Goal: Find specific page/section: Find specific page/section

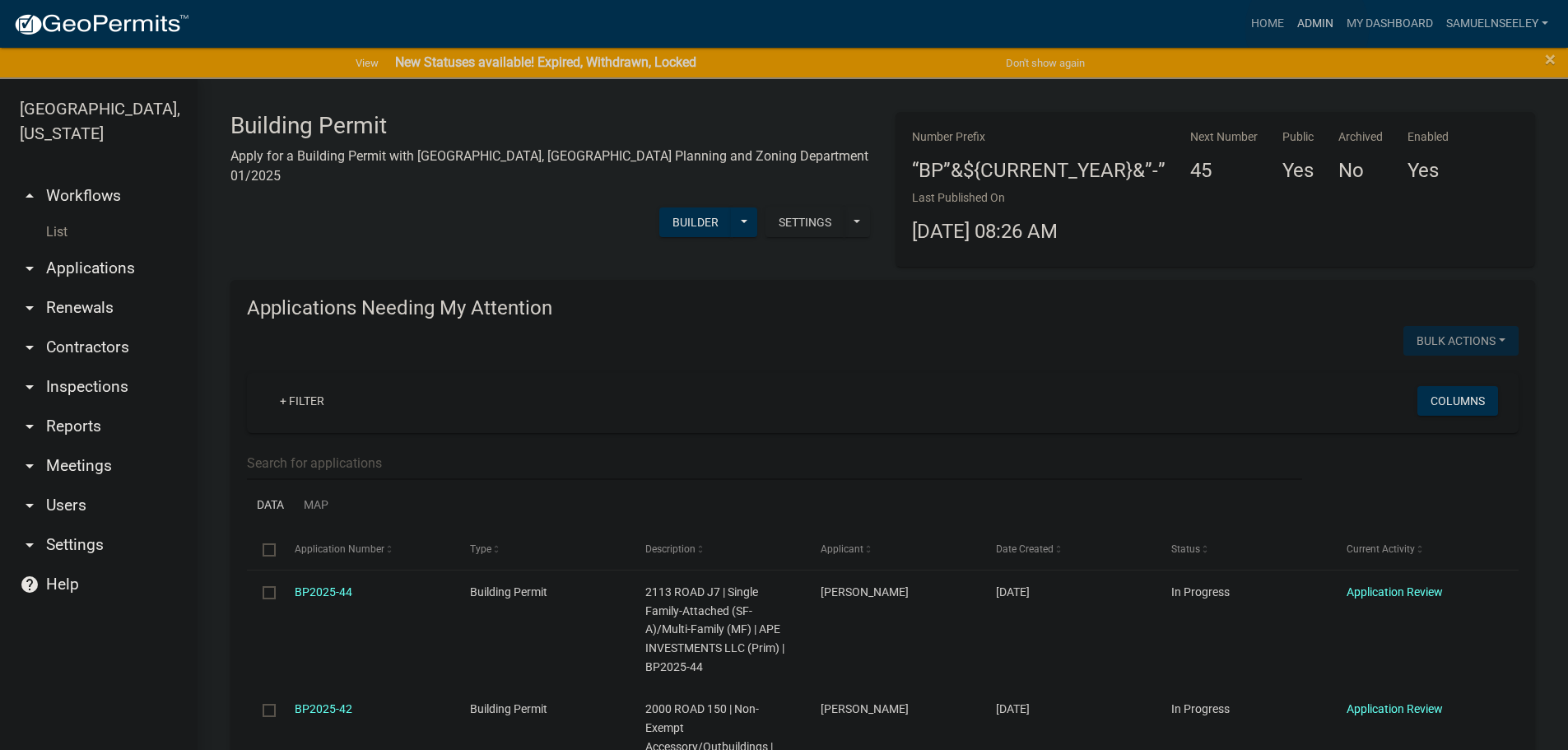
click at [1307, 28] on link "Admin" at bounding box center [1315, 23] width 49 height 31
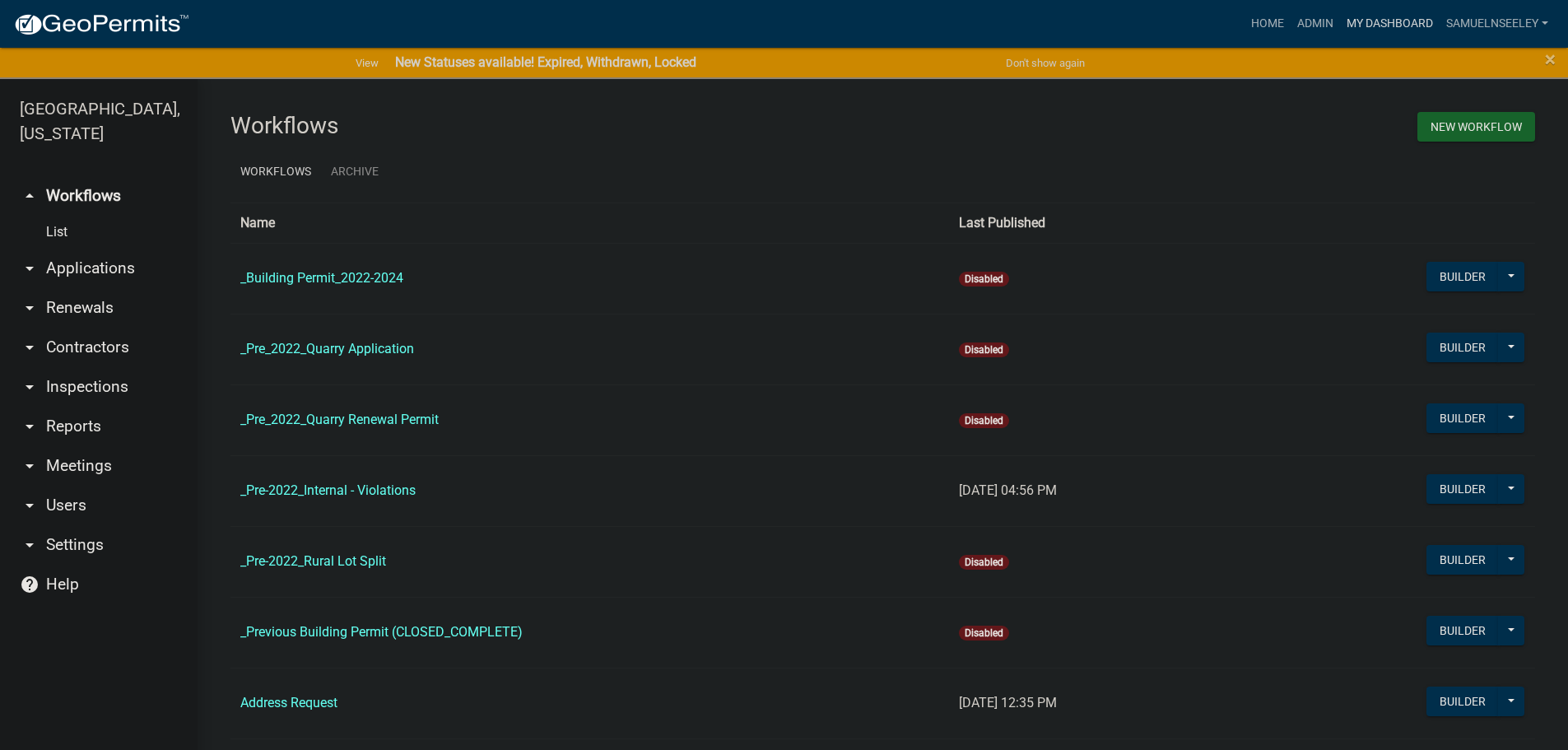
click at [1394, 24] on link "My Dashboard" at bounding box center [1389, 23] width 99 height 31
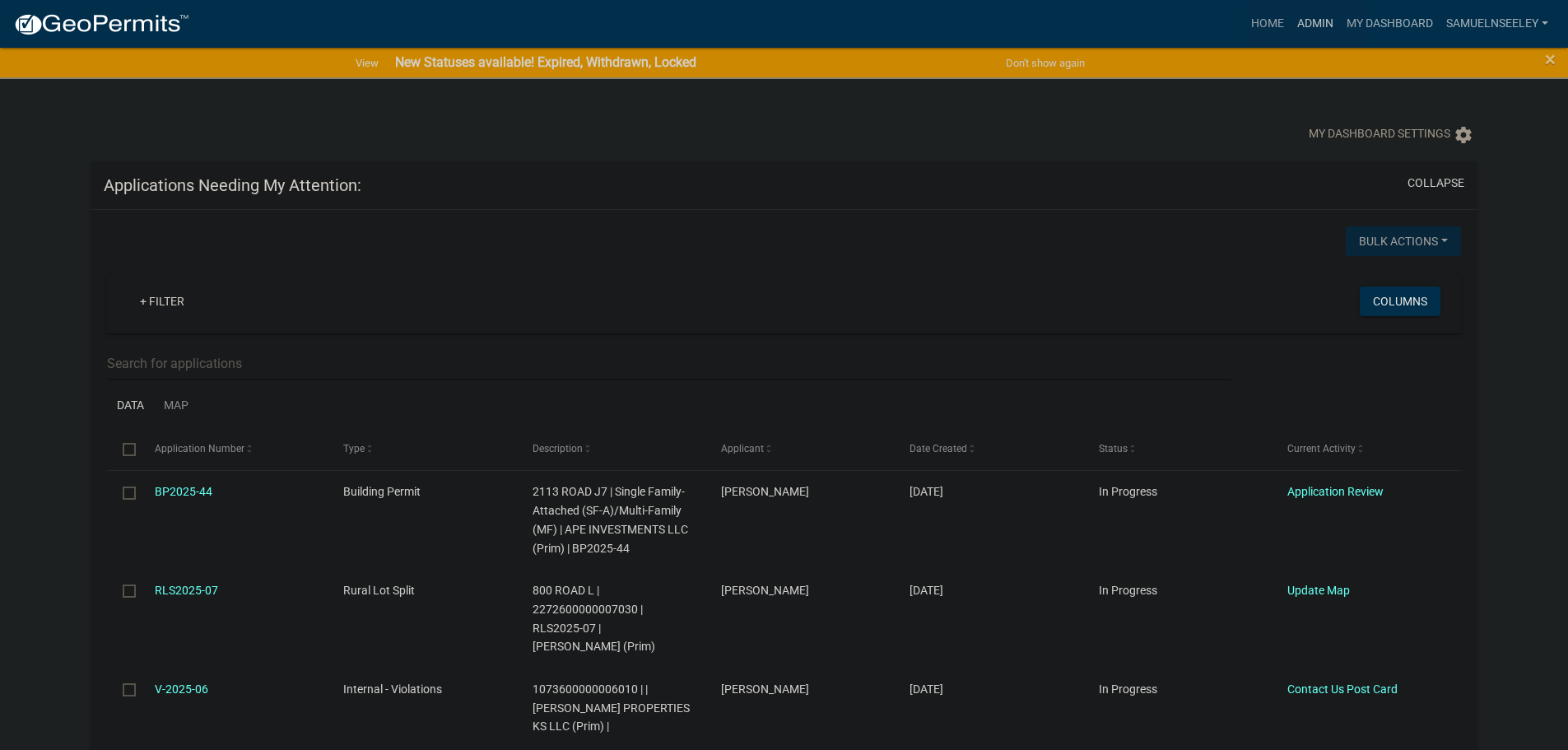
click at [1307, 23] on link "Admin" at bounding box center [1315, 23] width 49 height 31
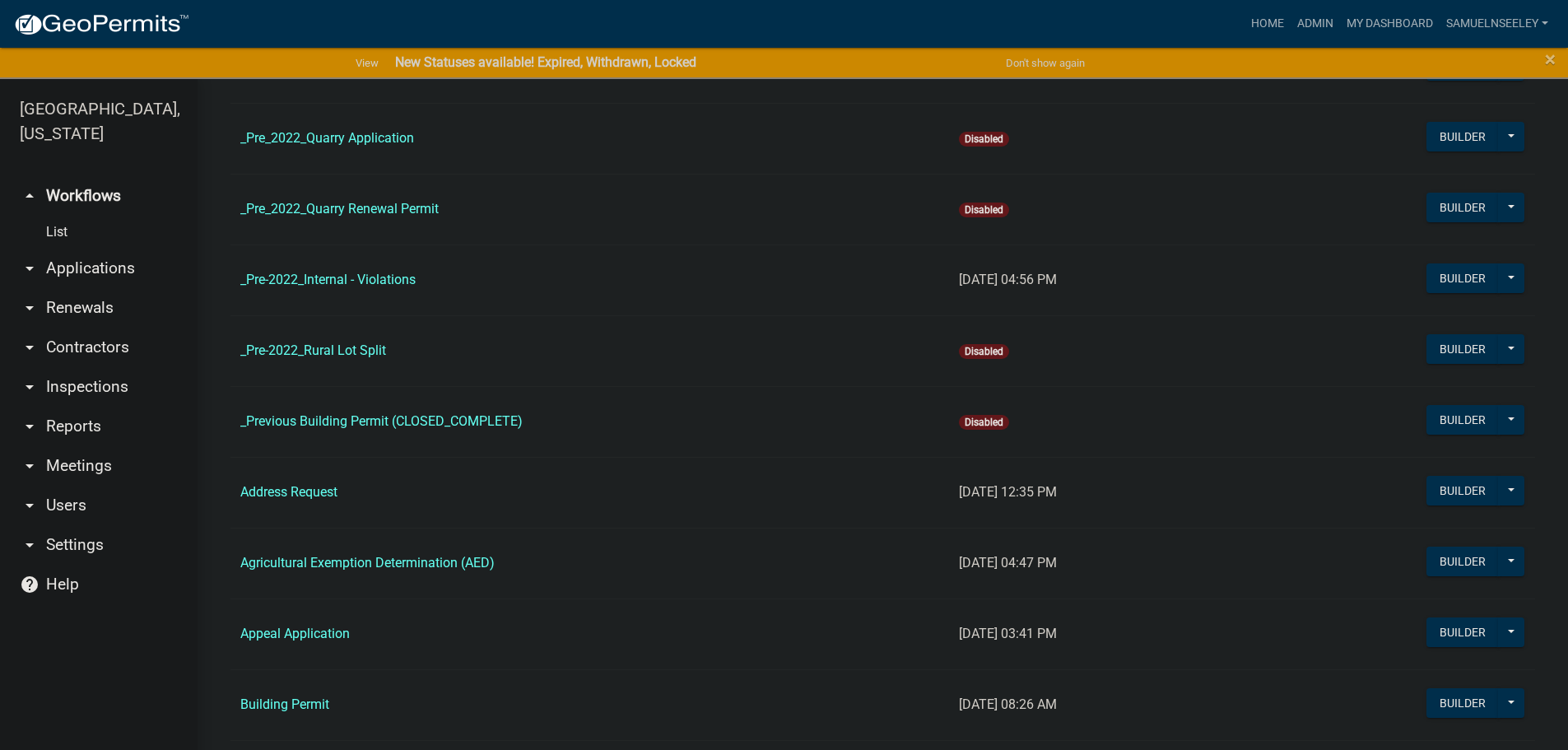
scroll to position [247, 0]
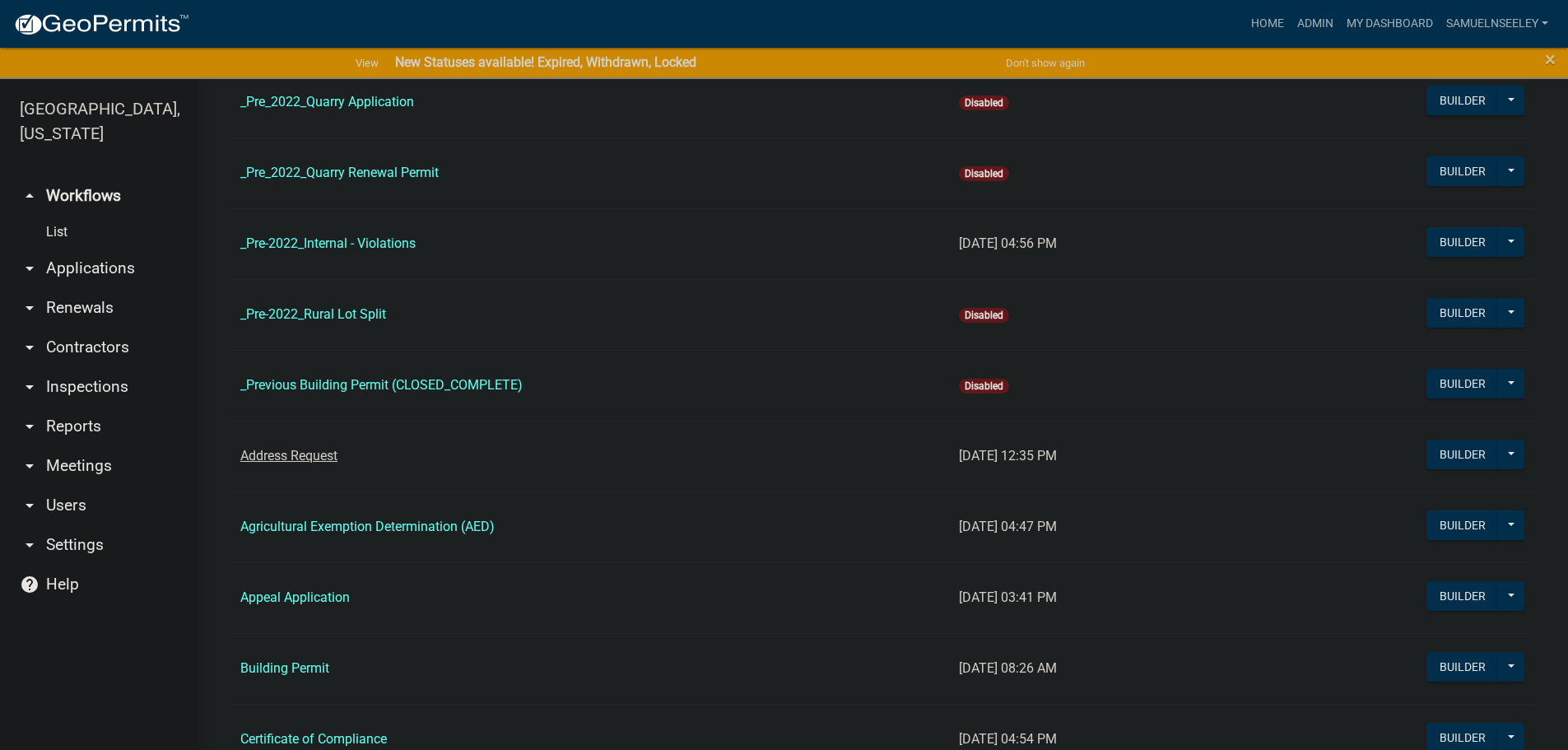
click at [311, 456] on link "Address Request" at bounding box center [289, 455] width 97 height 16
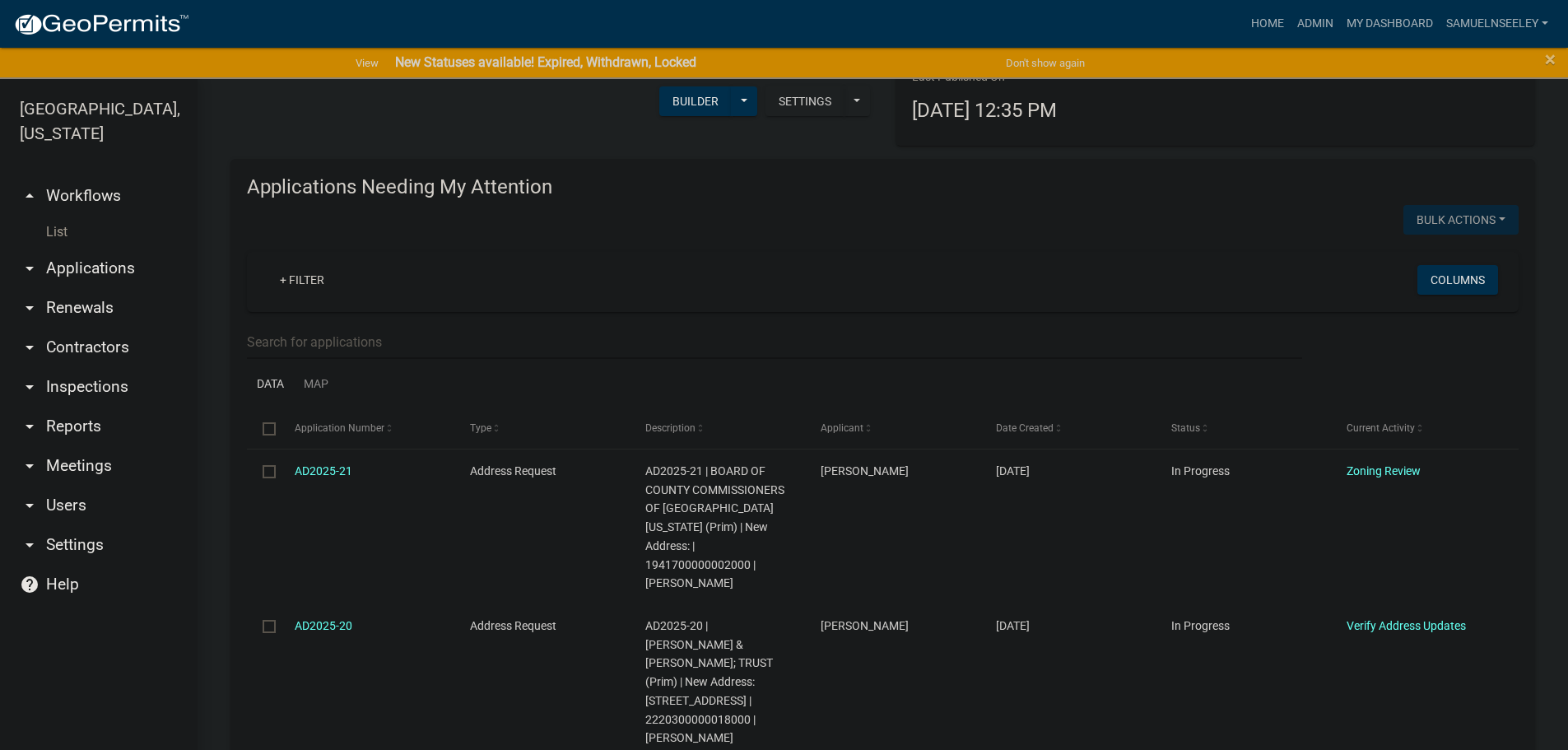
scroll to position [165, 0]
